Goal: Communication & Community: Share content

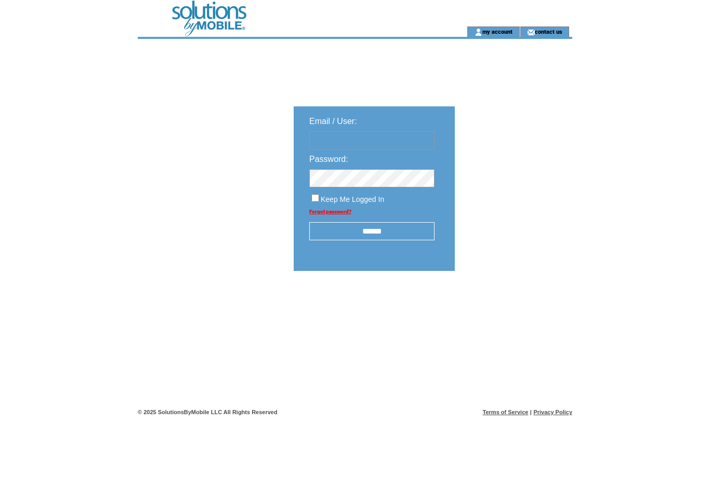
type input "**********"
click input "submit" at bounding box center [0, 0] width 0 height 0
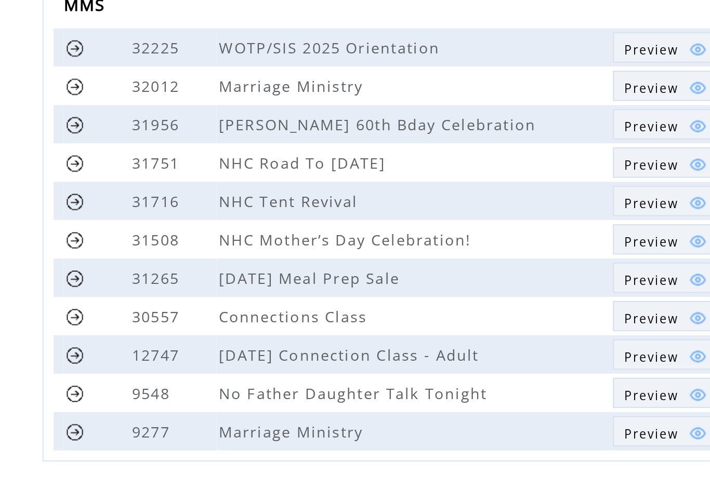
click at [160, 357] on link at bounding box center [165, 362] width 10 height 10
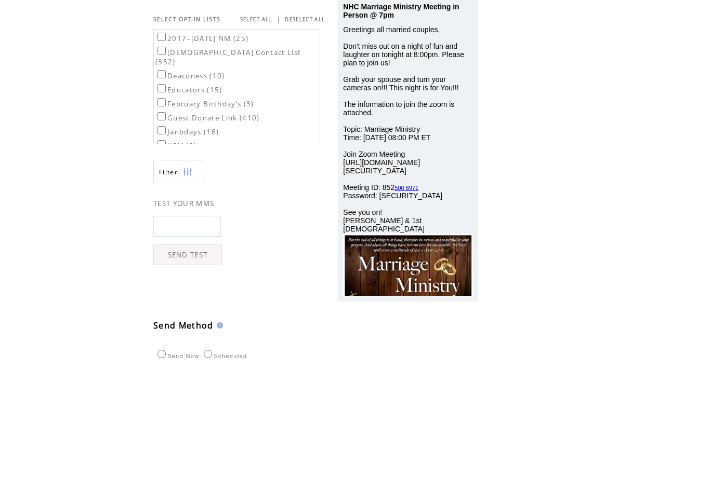
scroll to position [188, 0]
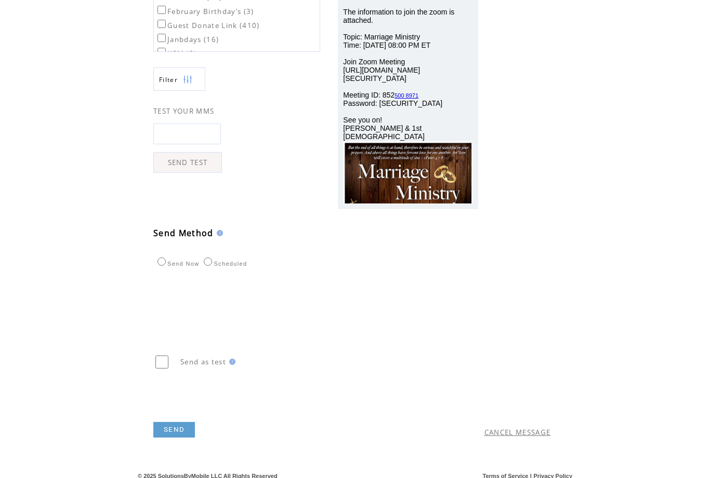
click at [499, 443] on td "CANCEL MESSAGE" at bounding box center [467, 414] width 195 height 57
click at [519, 437] on link "CANCEL MESSAGE" at bounding box center [517, 432] width 66 height 9
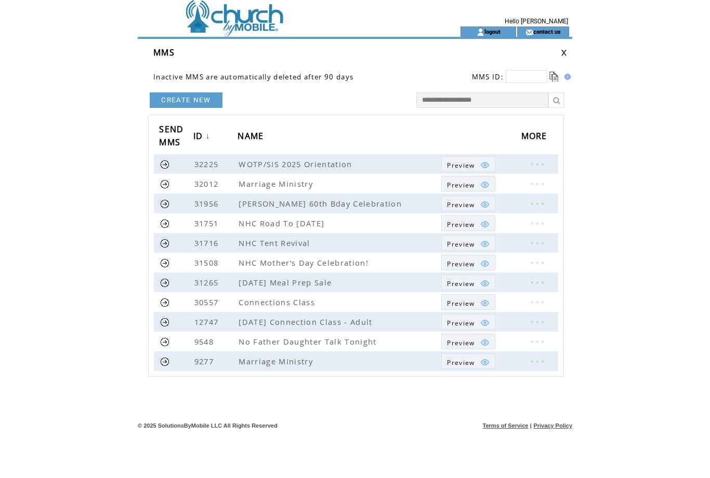
click at [165, 180] on link at bounding box center [165, 184] width 10 height 10
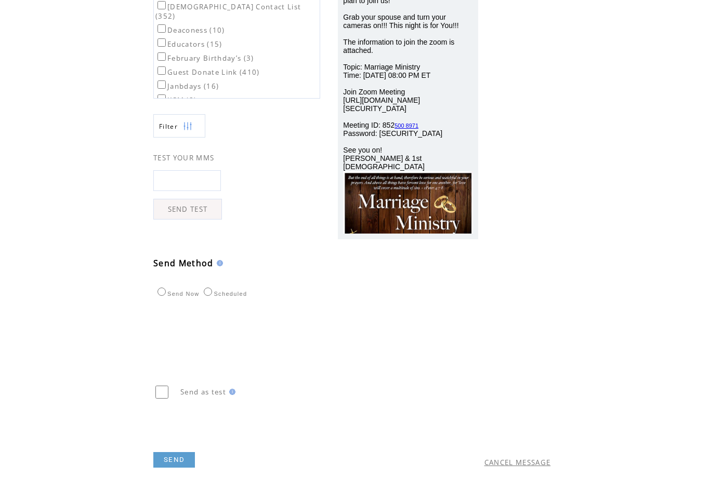
scroll to position [170, 0]
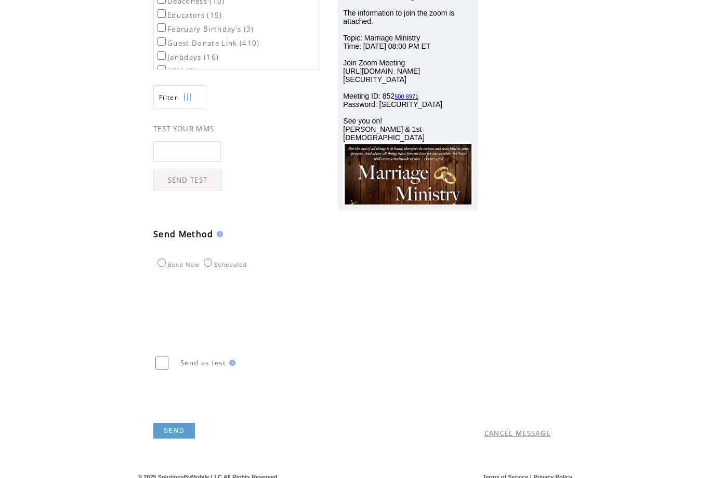
click at [526, 438] on link "CANCEL MESSAGE" at bounding box center [517, 433] width 66 height 9
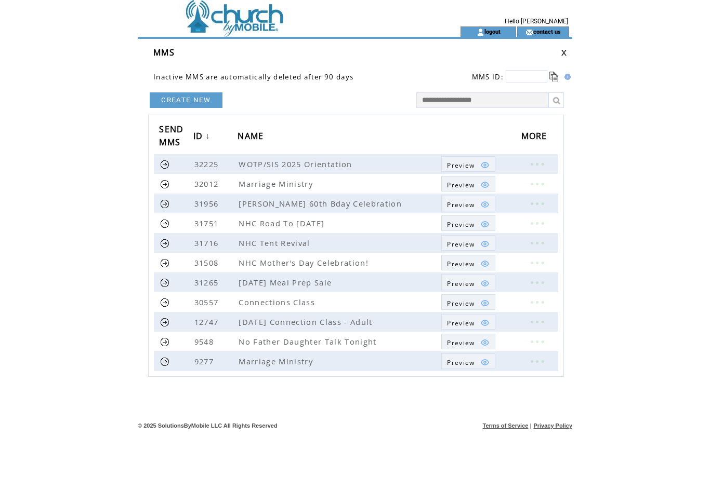
click at [537, 182] on link at bounding box center [536, 184] width 31 height 14
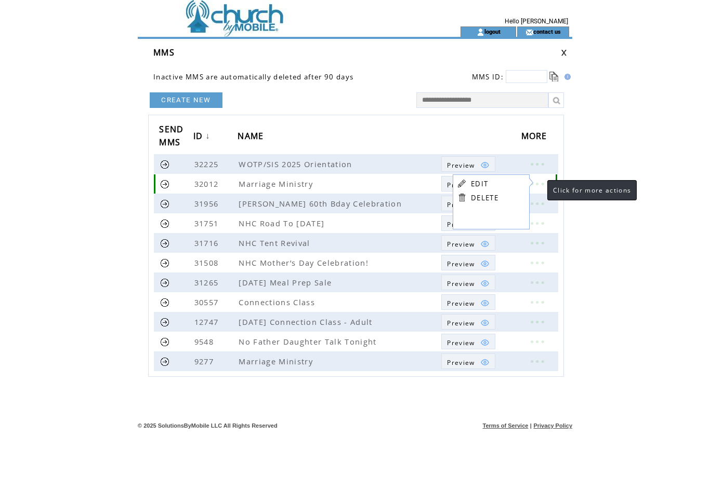
click at [479, 182] on link "EDIT" at bounding box center [479, 183] width 17 height 9
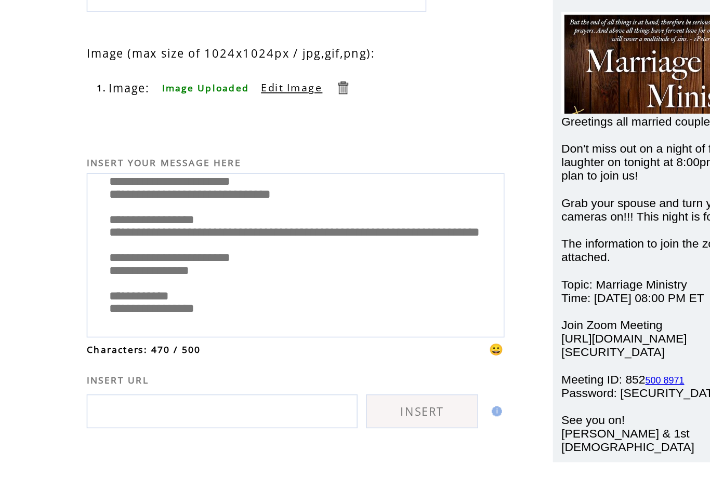
scroll to position [82, 0]
click at [159, 201] on textarea "**********" at bounding box center [281, 247] width 244 height 92
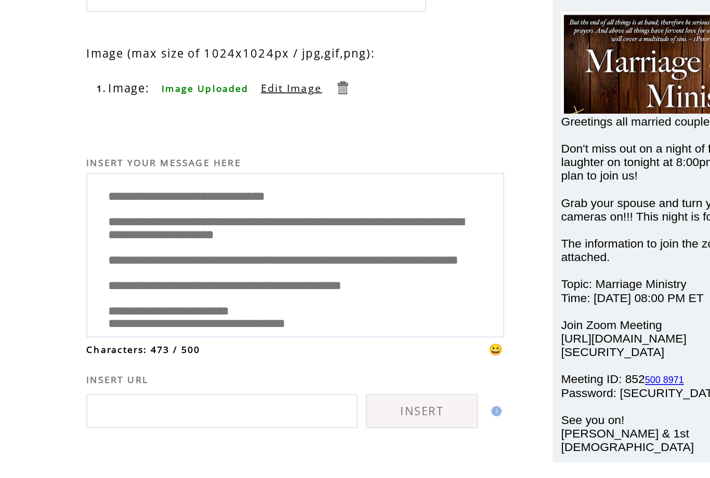
scroll to position [0, 0]
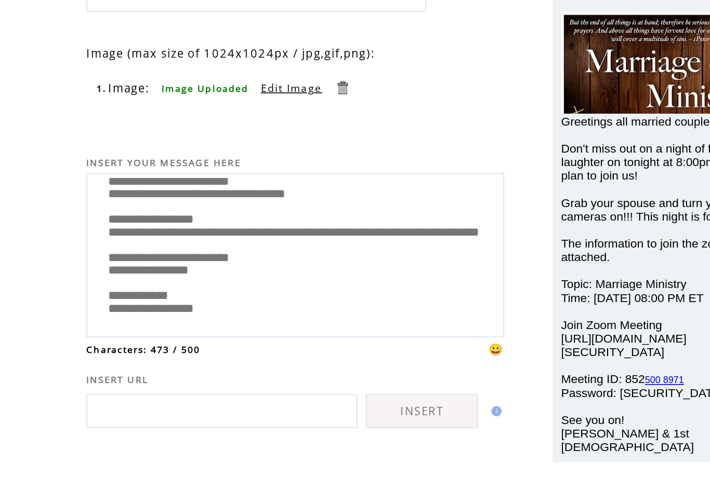
click at [159, 201] on textarea "**********" at bounding box center [281, 247] width 244 height 92
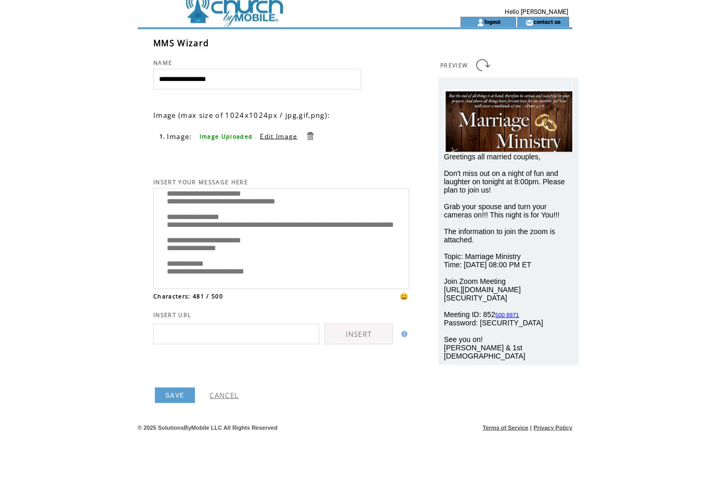
type textarea "**********"
click at [177, 402] on link "SAVE" at bounding box center [175, 405] width 40 height 16
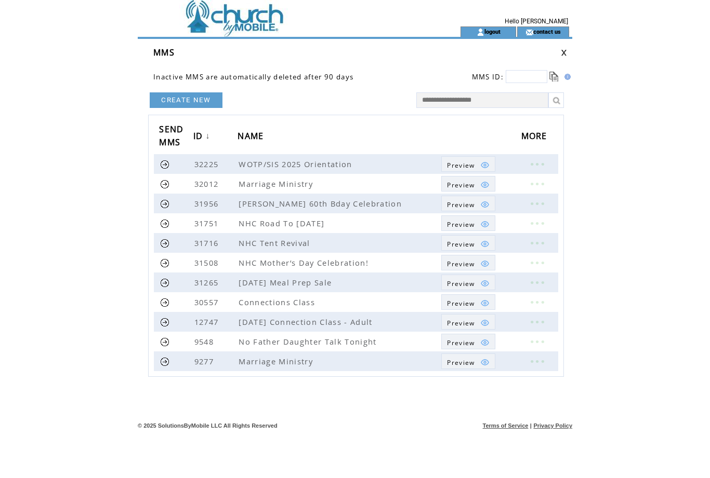
click at [168, 185] on link at bounding box center [165, 184] width 10 height 10
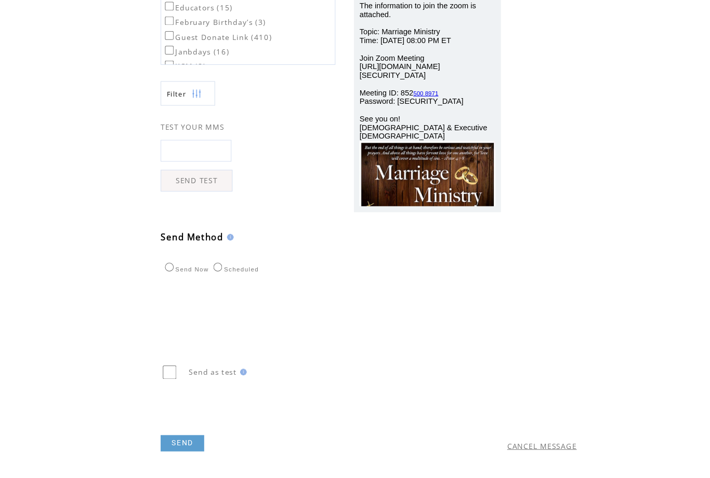
scroll to position [193, 0]
click at [197, 134] on input "text" at bounding box center [187, 144] width 68 height 21
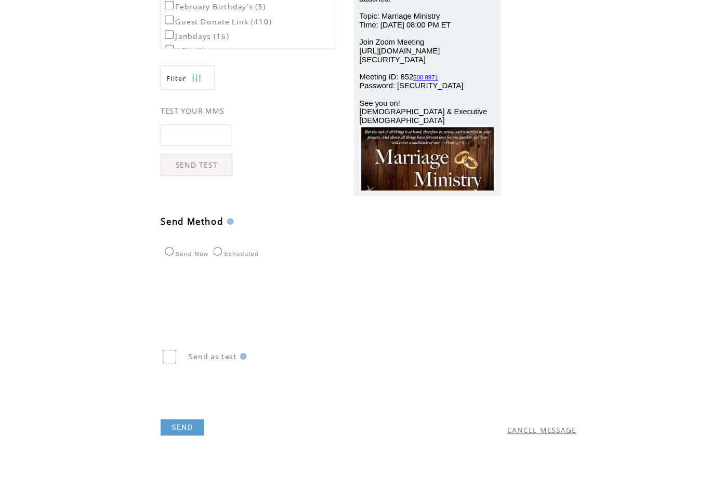
scroll to position [52, 0]
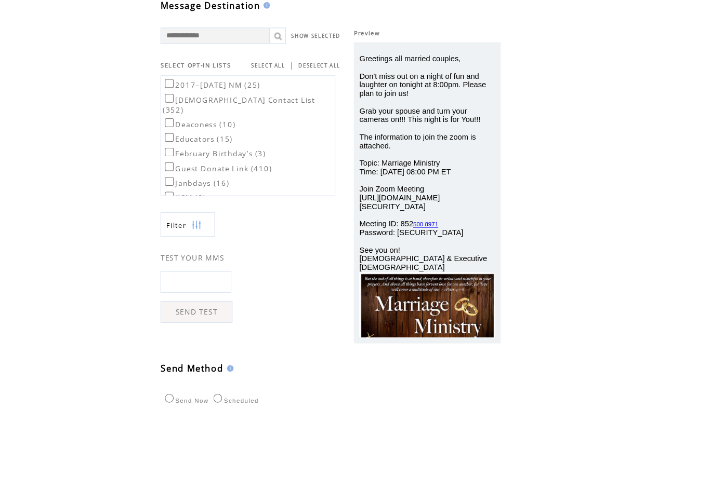
click at [168, 91] on label "Church Contact List (352)" at bounding box center [227, 100] width 145 height 19
click at [200, 261] on input "text" at bounding box center [187, 269] width 68 height 21
type input "**********"
click at [208, 299] on link "SEND TEST" at bounding box center [187, 297] width 69 height 21
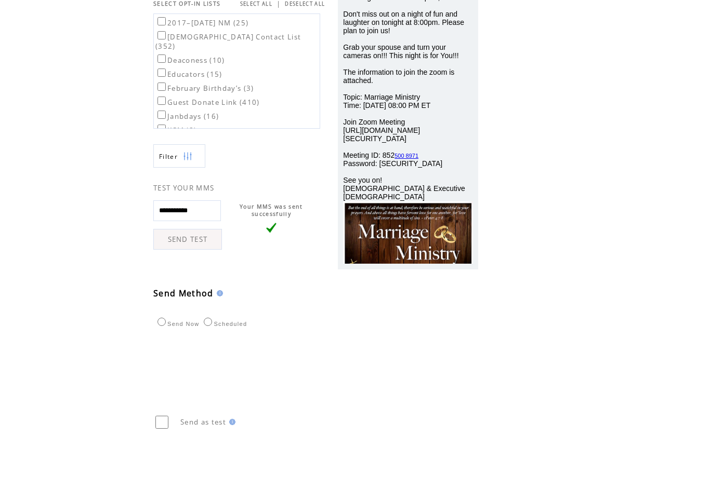
scroll to position [170, 0]
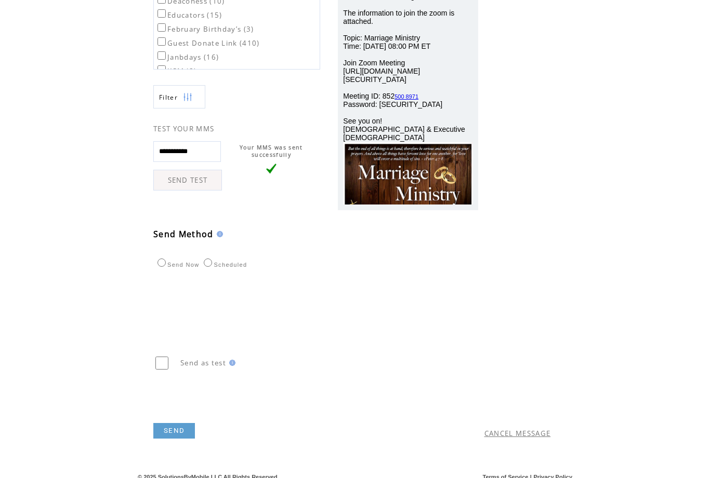
click at [179, 439] on link "SEND" at bounding box center [174, 431] width 42 height 16
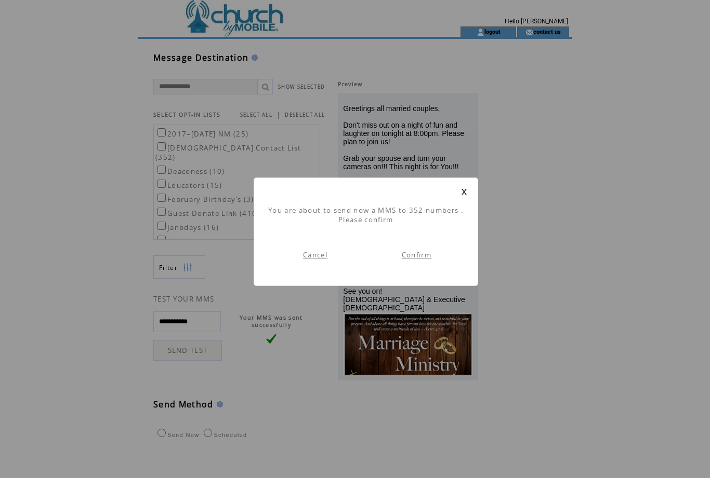
scroll to position [1, 0]
click at [420, 260] on link "Confirm" at bounding box center [417, 254] width 30 height 9
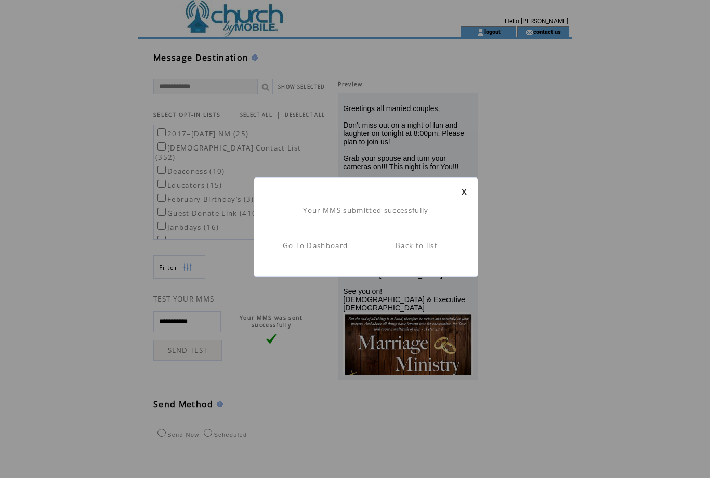
scroll to position [1, 0]
click at [421, 250] on link "Back to list" at bounding box center [416, 245] width 42 height 9
